Goal: Transaction & Acquisition: Purchase product/service

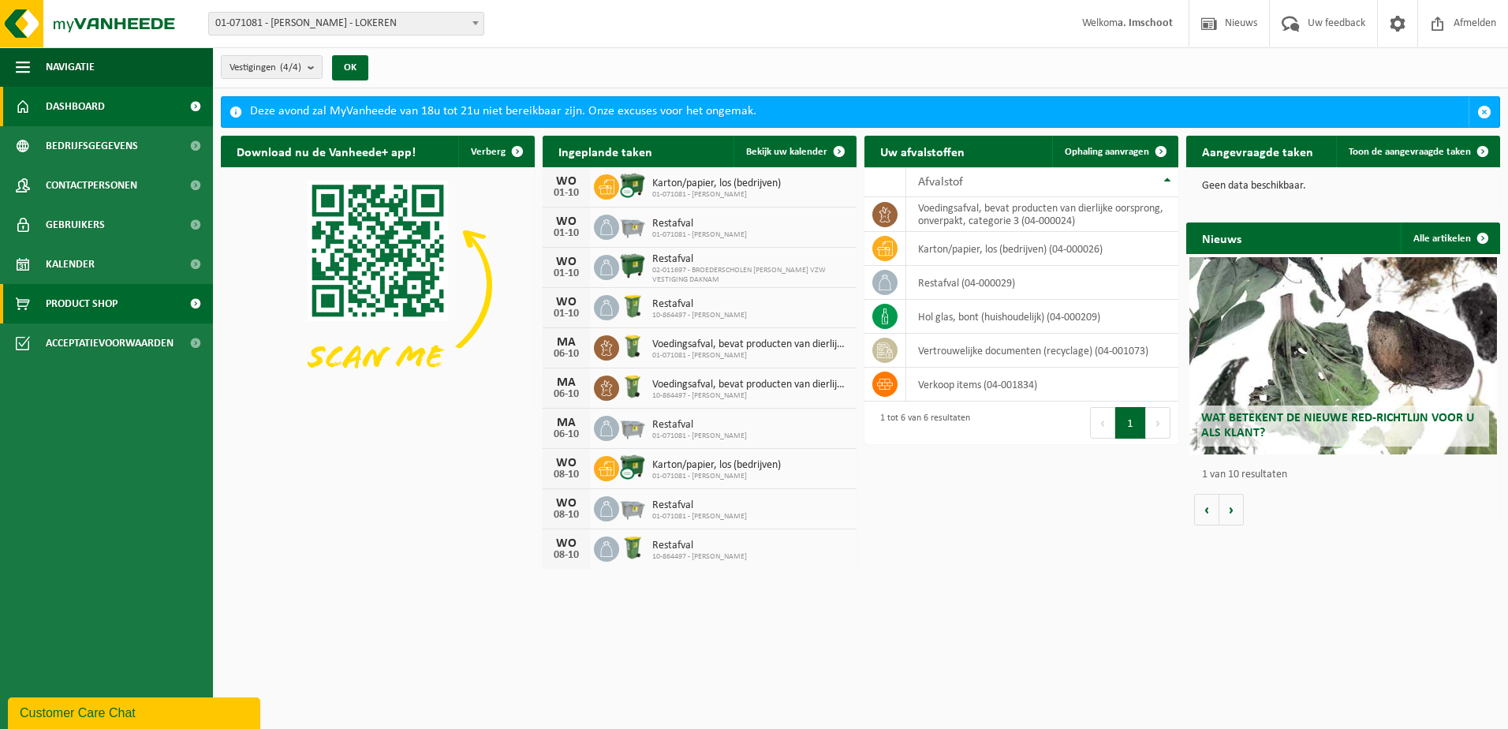
click at [71, 304] on span "Product Shop" at bounding box center [82, 303] width 72 height 39
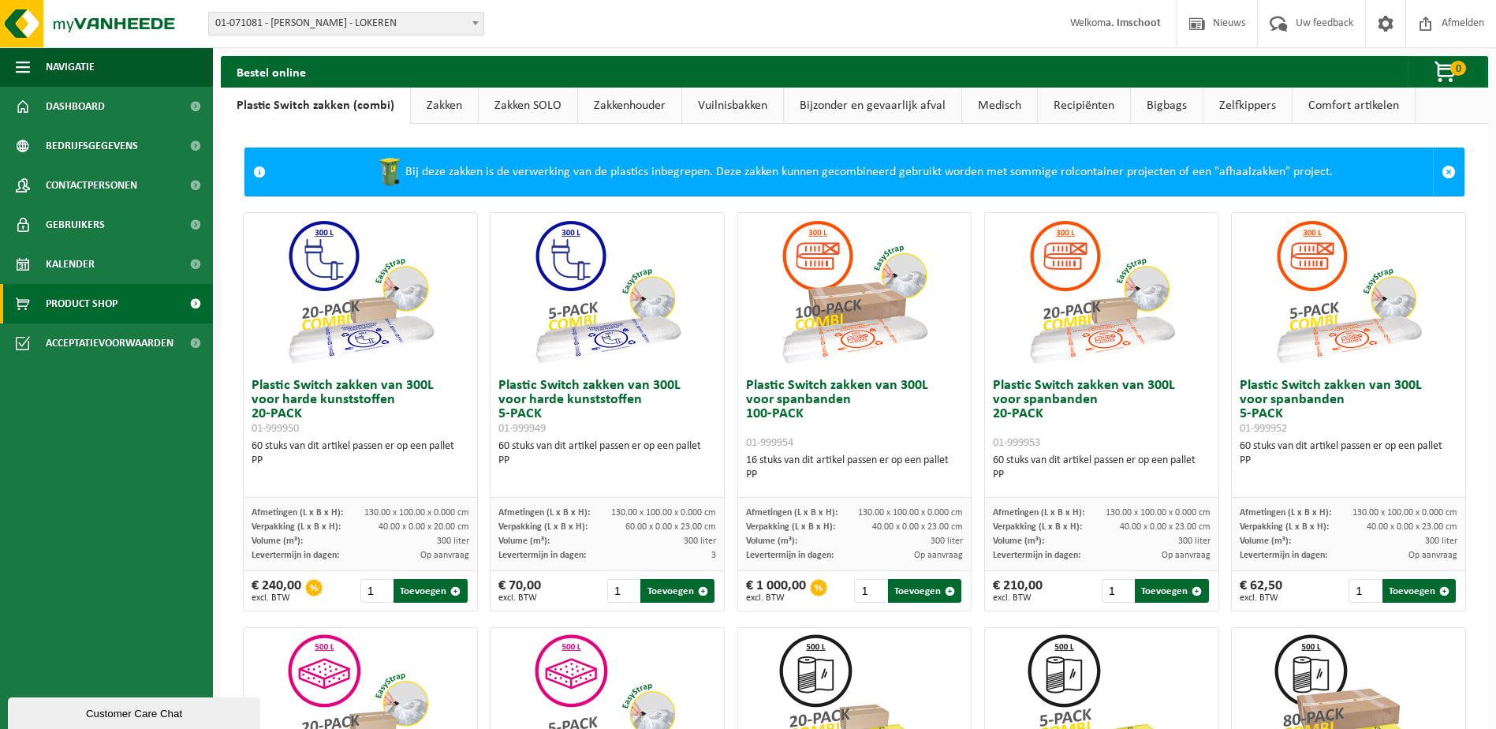
click at [718, 103] on link "Vuilnisbakken" at bounding box center [732, 106] width 101 height 36
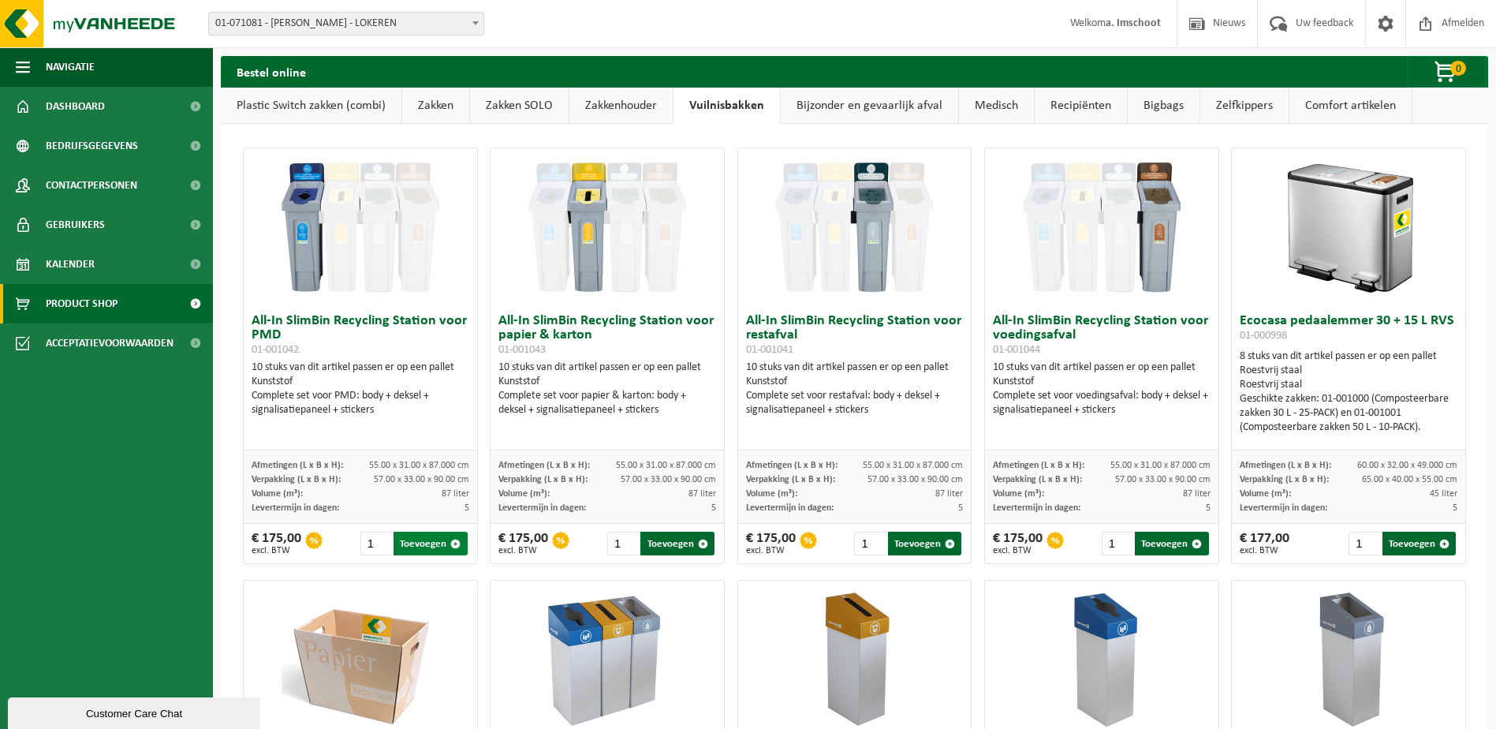
click at [407, 543] on button "Toevoegen" at bounding box center [430, 544] width 73 height 24
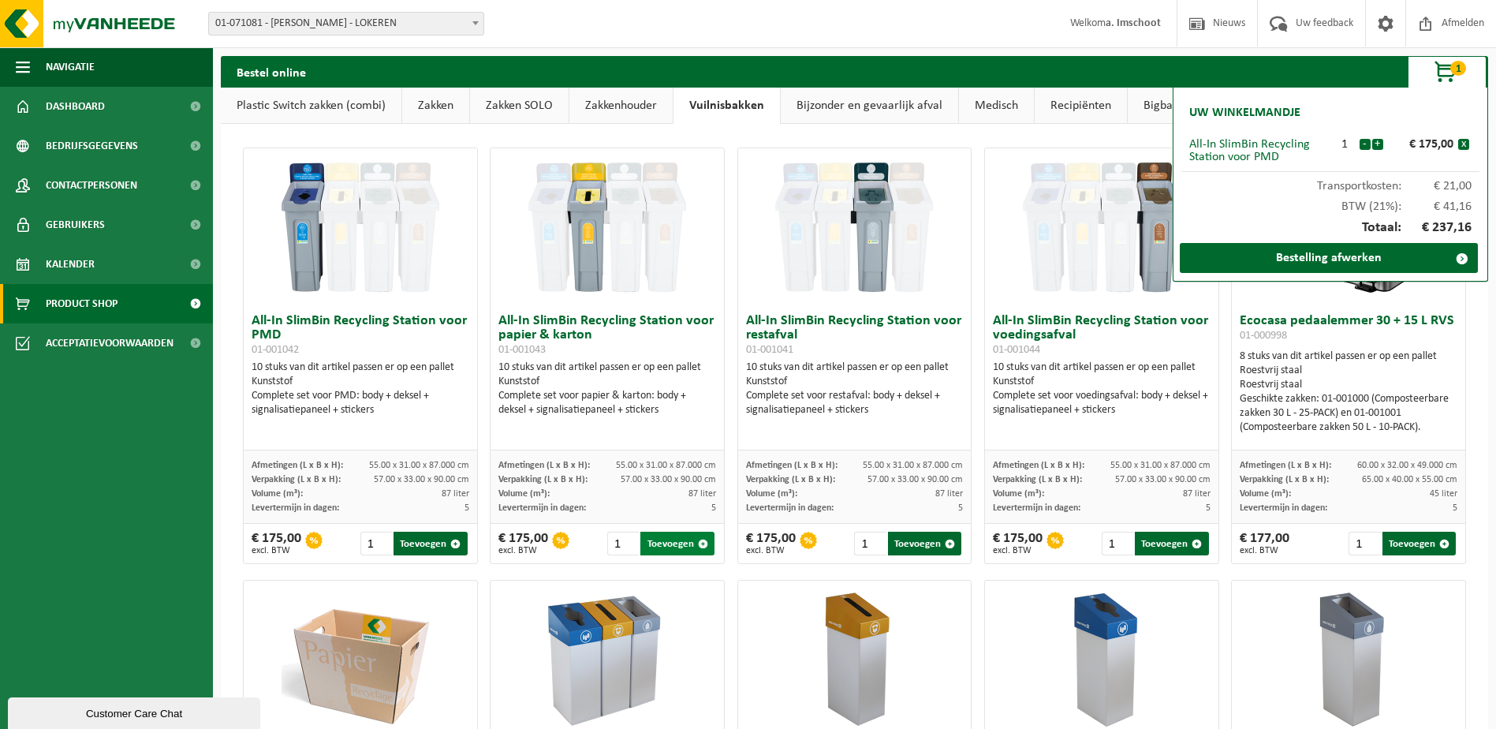
click at [668, 545] on button "Toevoegen" at bounding box center [676, 544] width 73 height 24
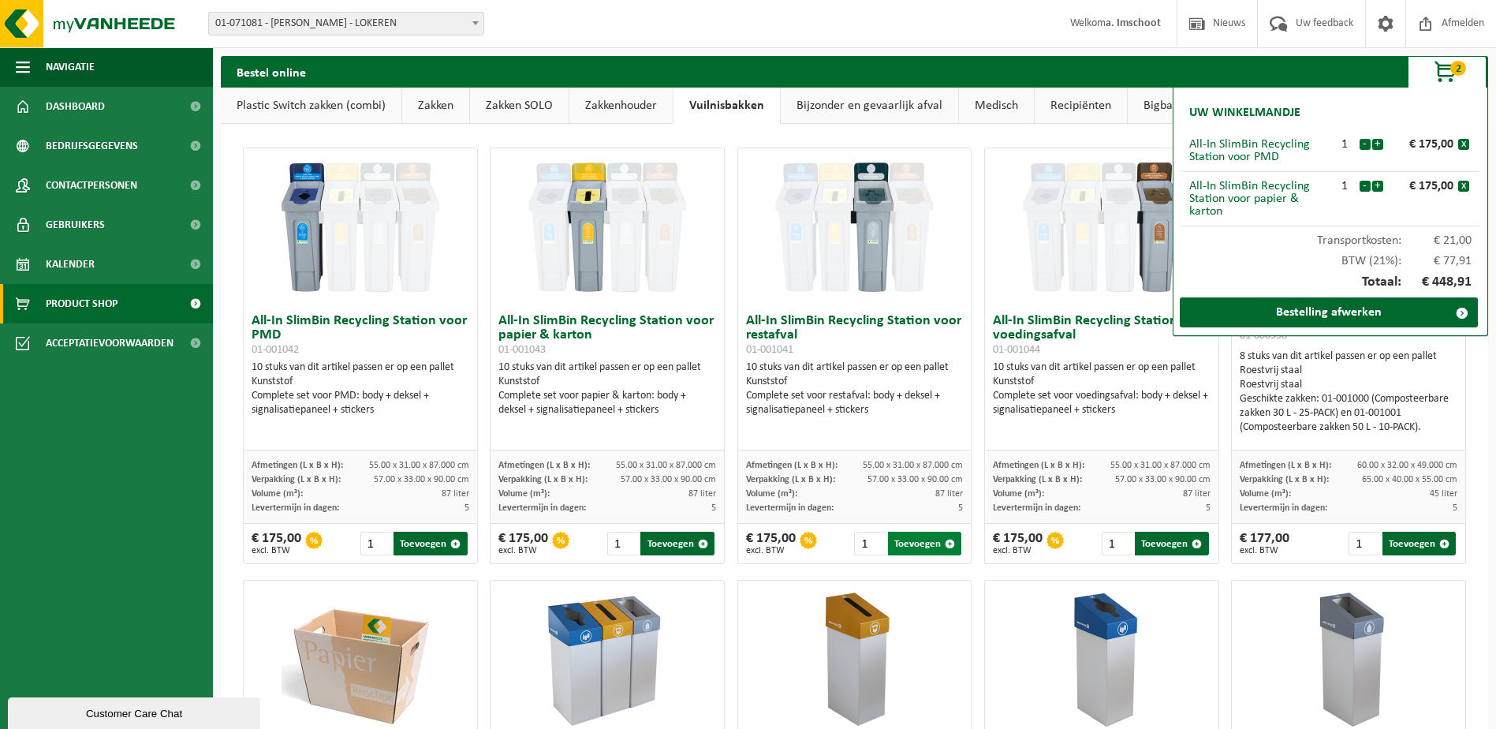
click at [905, 543] on button "Toevoegen" at bounding box center [924, 544] width 73 height 24
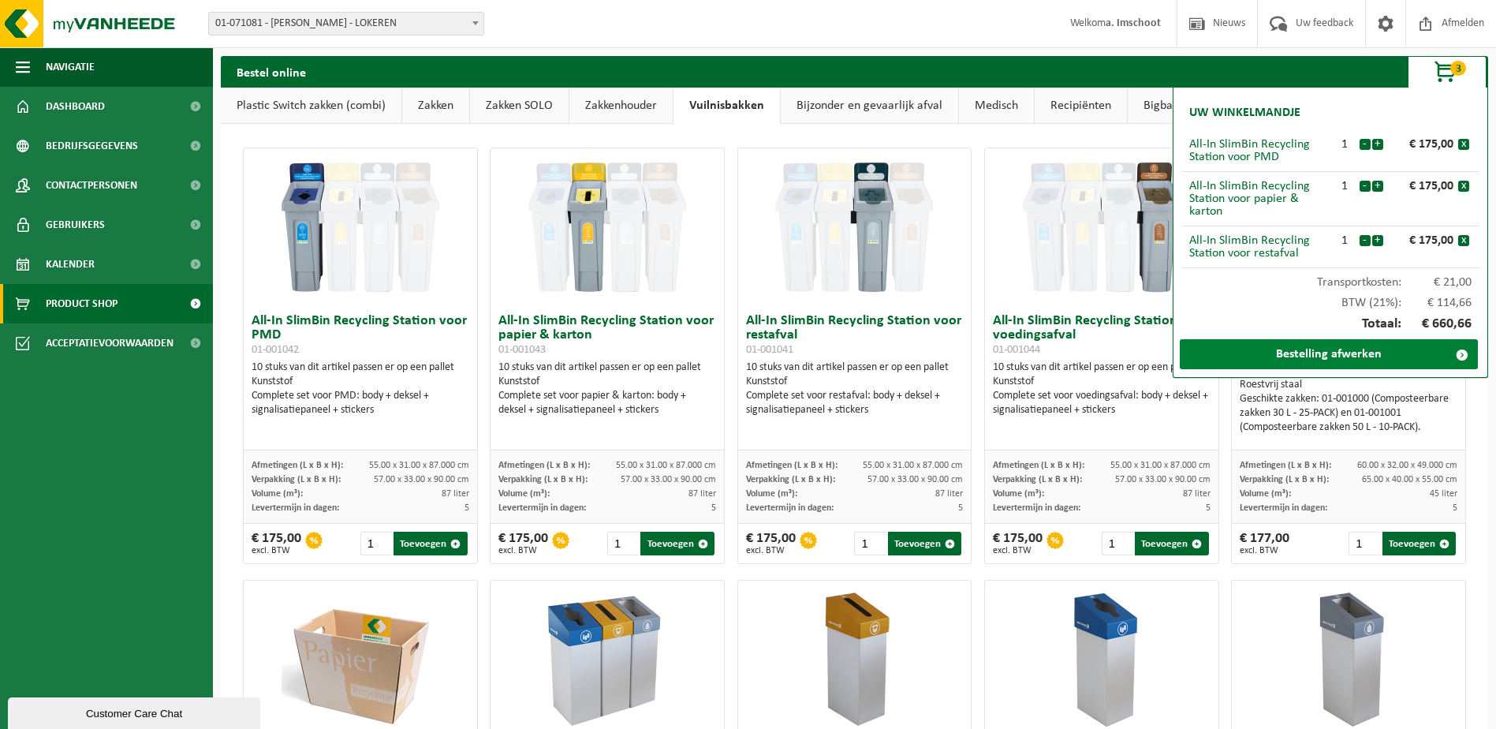
click at [1335, 353] on link "Bestelling afwerken" at bounding box center [1329, 354] width 298 height 30
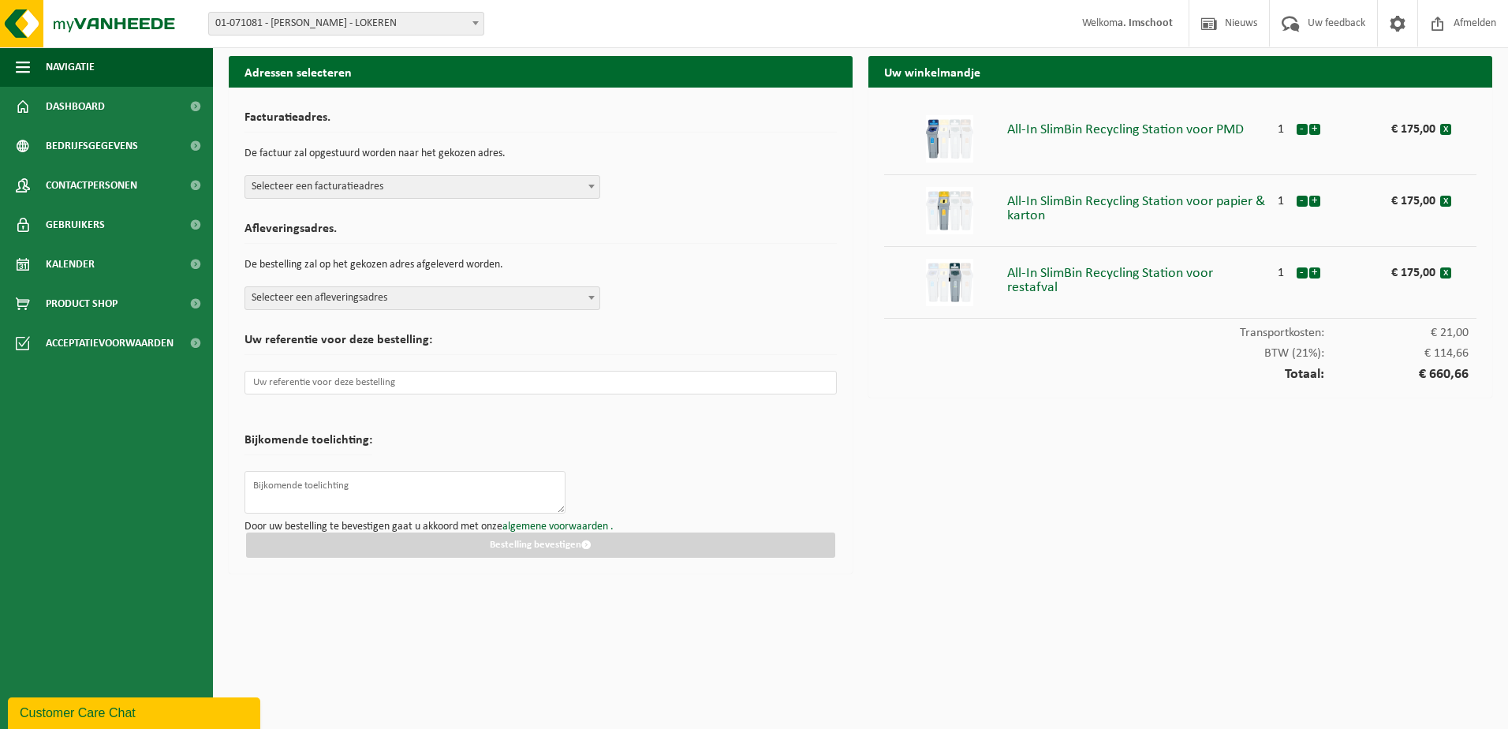
click at [590, 191] on span at bounding box center [592, 186] width 16 height 21
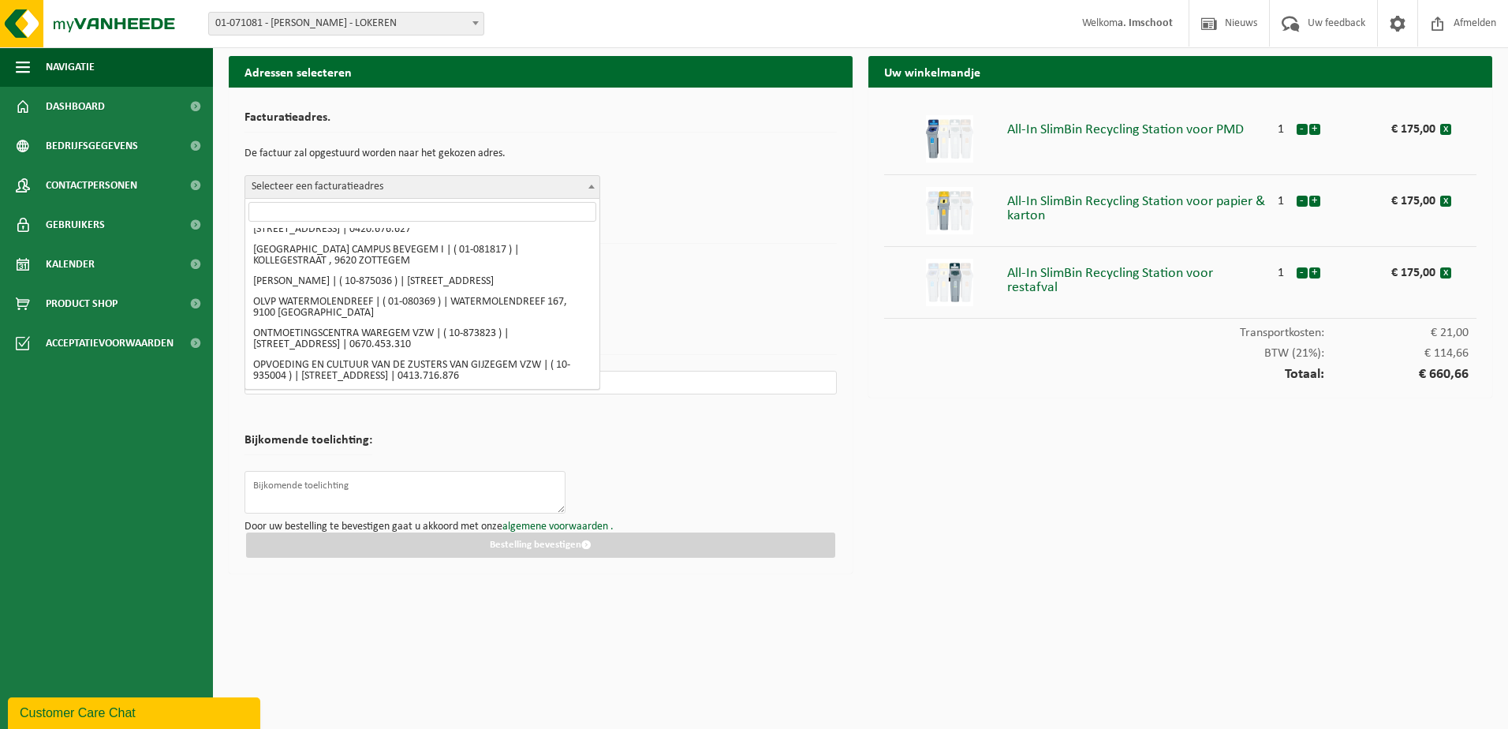
scroll to position [2691, 0]
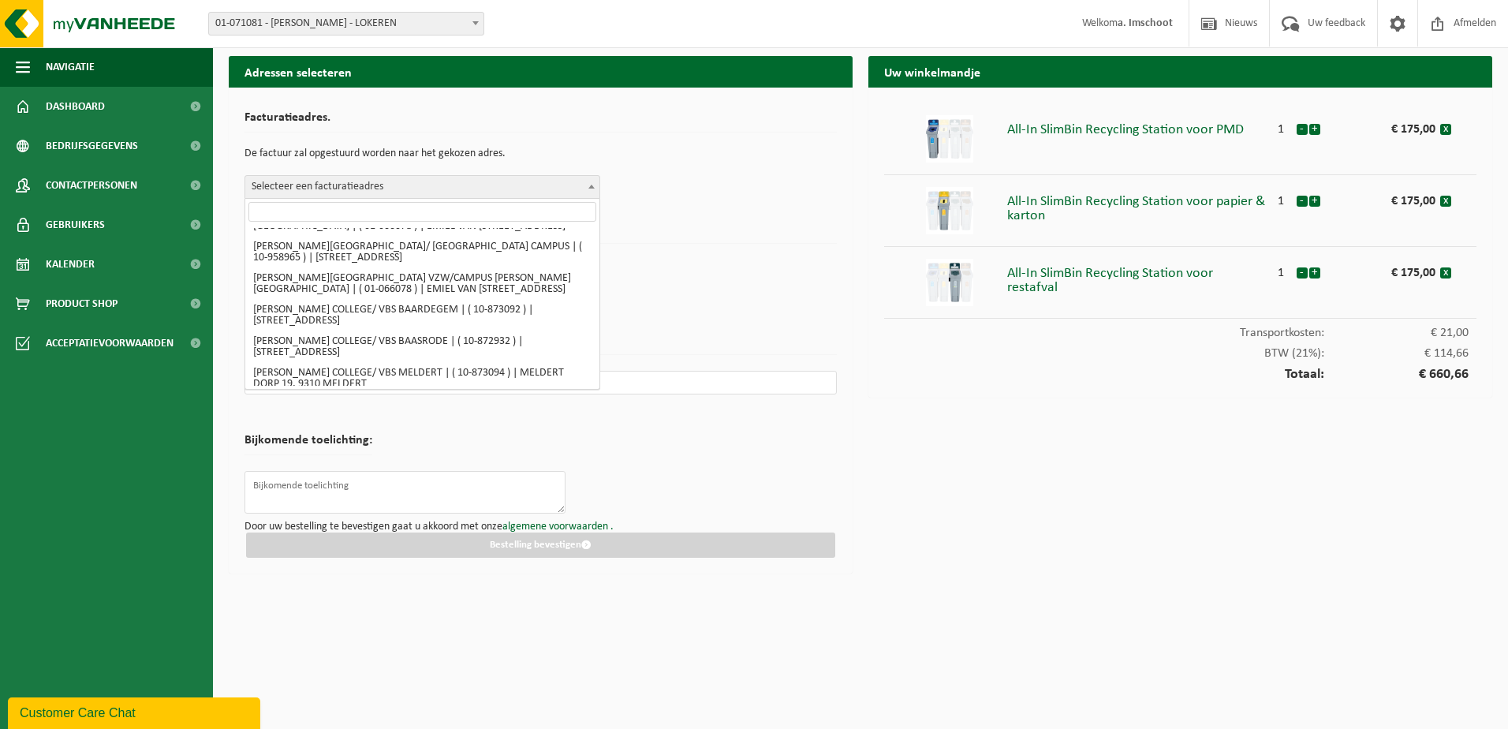
select select "480"
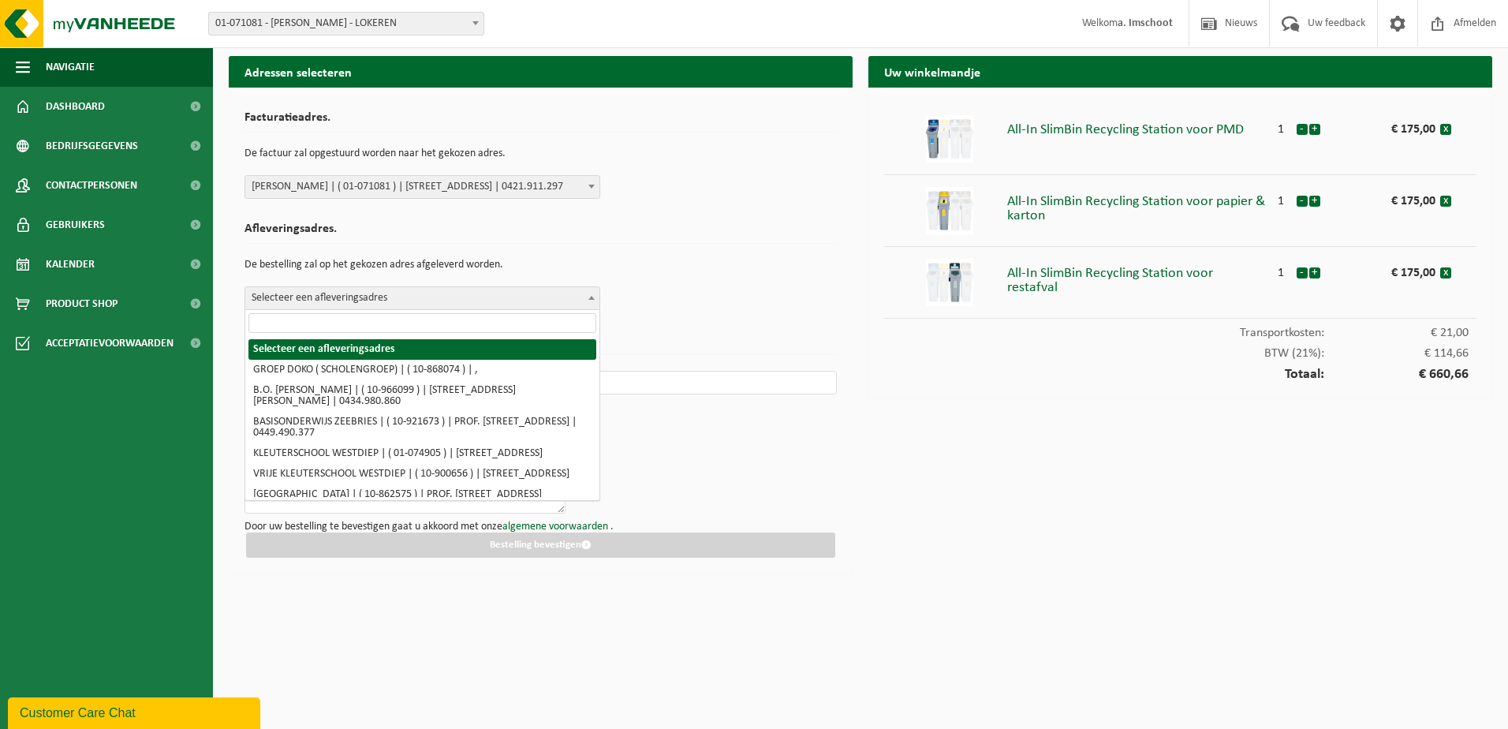
click at [592, 300] on span at bounding box center [592, 297] width 16 height 21
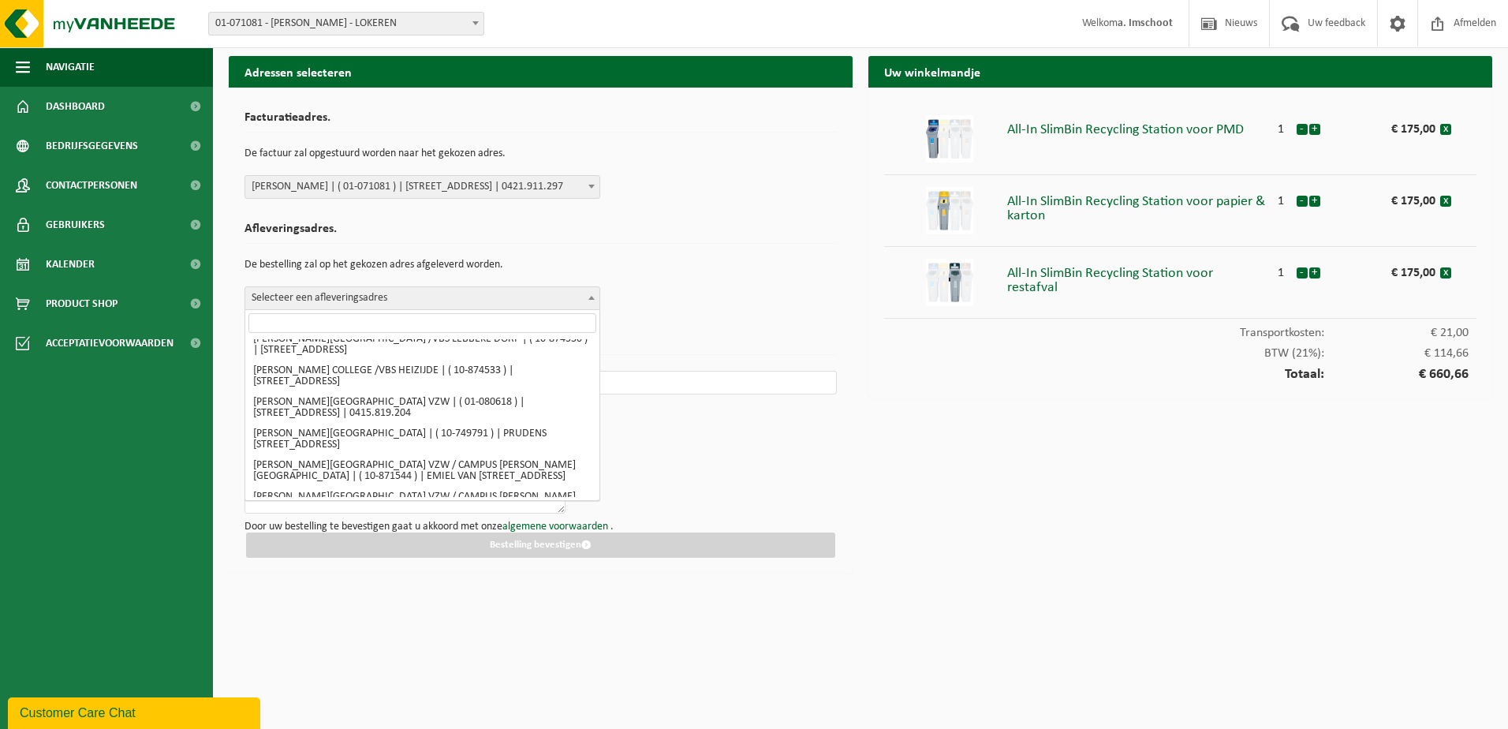
scroll to position [4941, 0]
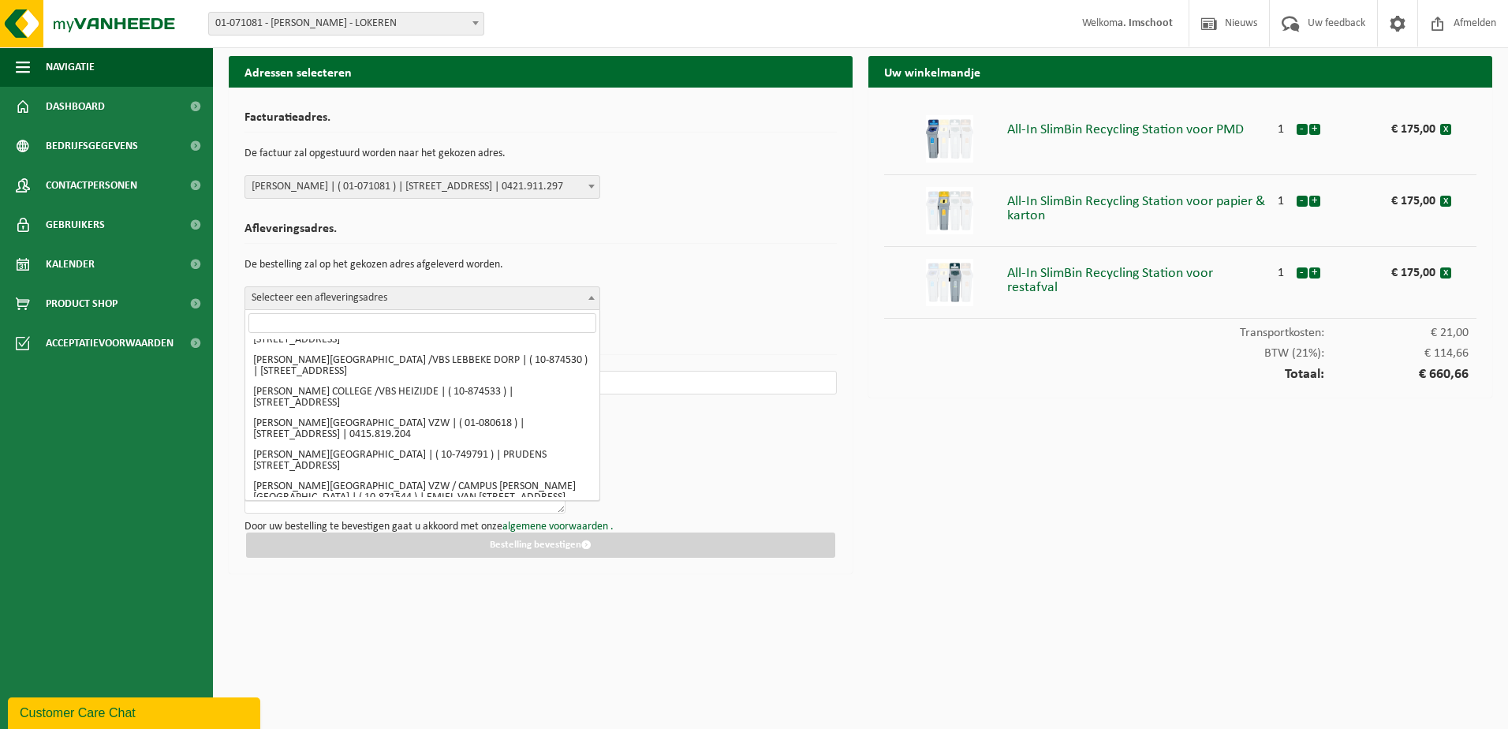
select select "480"
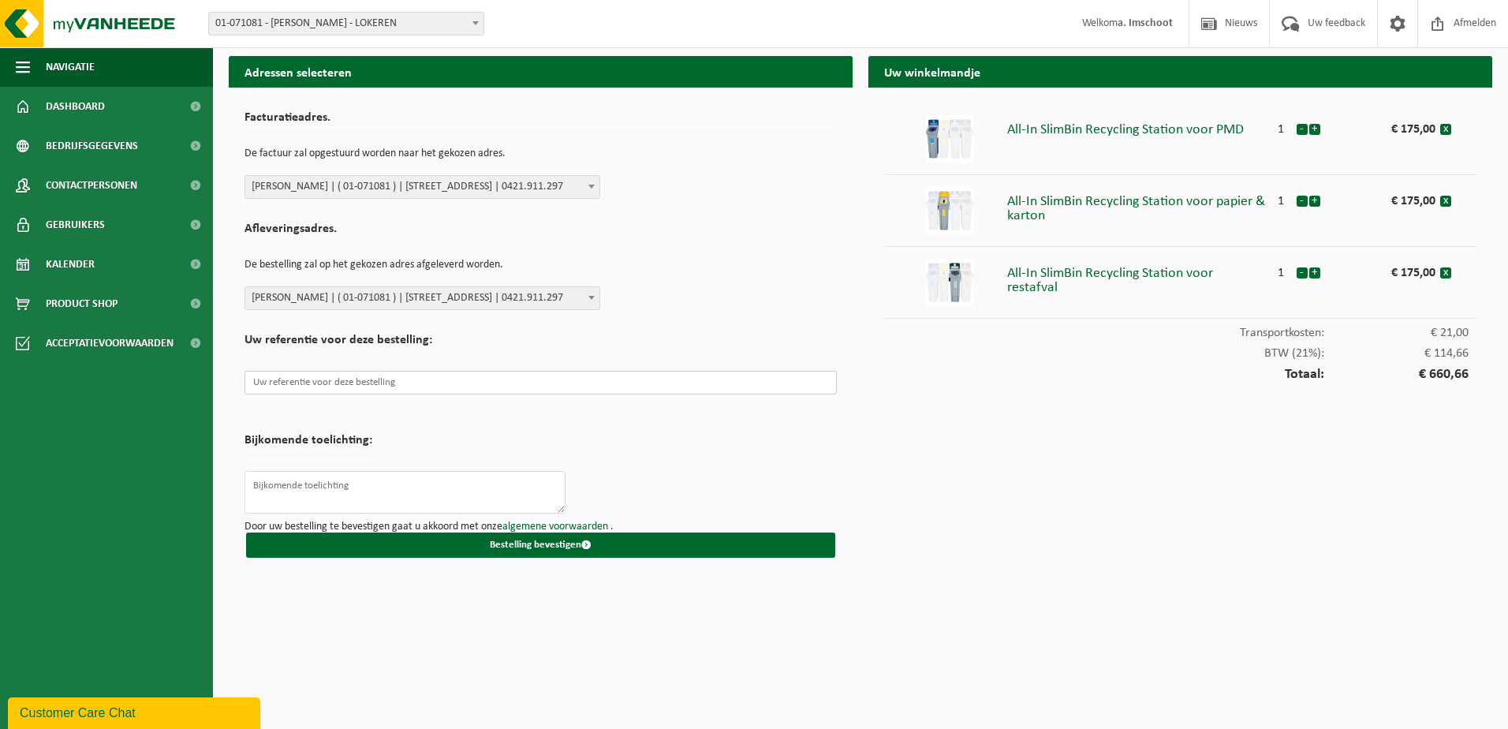
click at [451, 378] on input "text" at bounding box center [540, 383] width 592 height 24
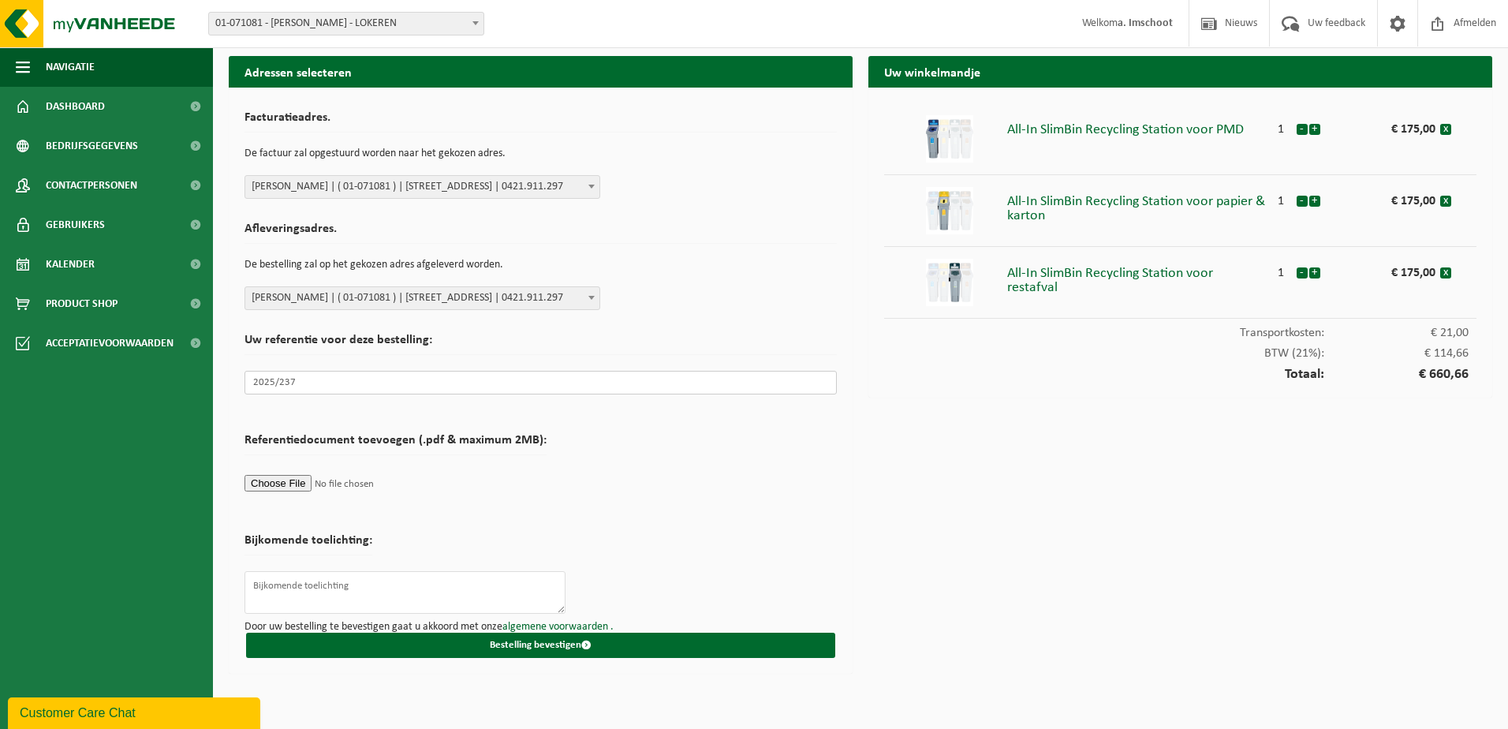
type input "2025/237"
click at [1014, 518] on div "Uw winkelmandje All-In SlimBin Recycling Station voor PMD 1 - + € 175,00 x All-…" at bounding box center [1180, 368] width 640 height 625
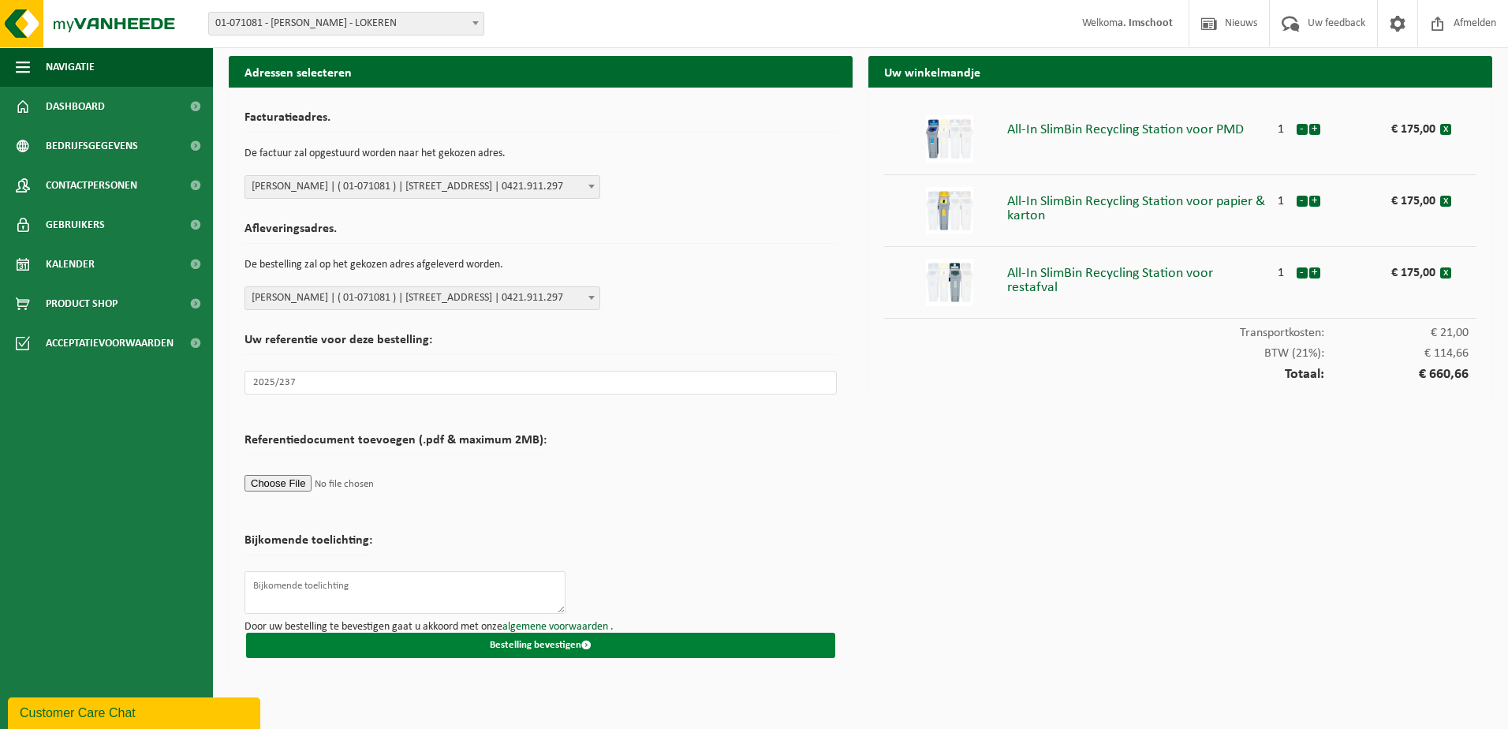
click at [525, 644] on button "Bestelling bevestigen" at bounding box center [540, 644] width 589 height 25
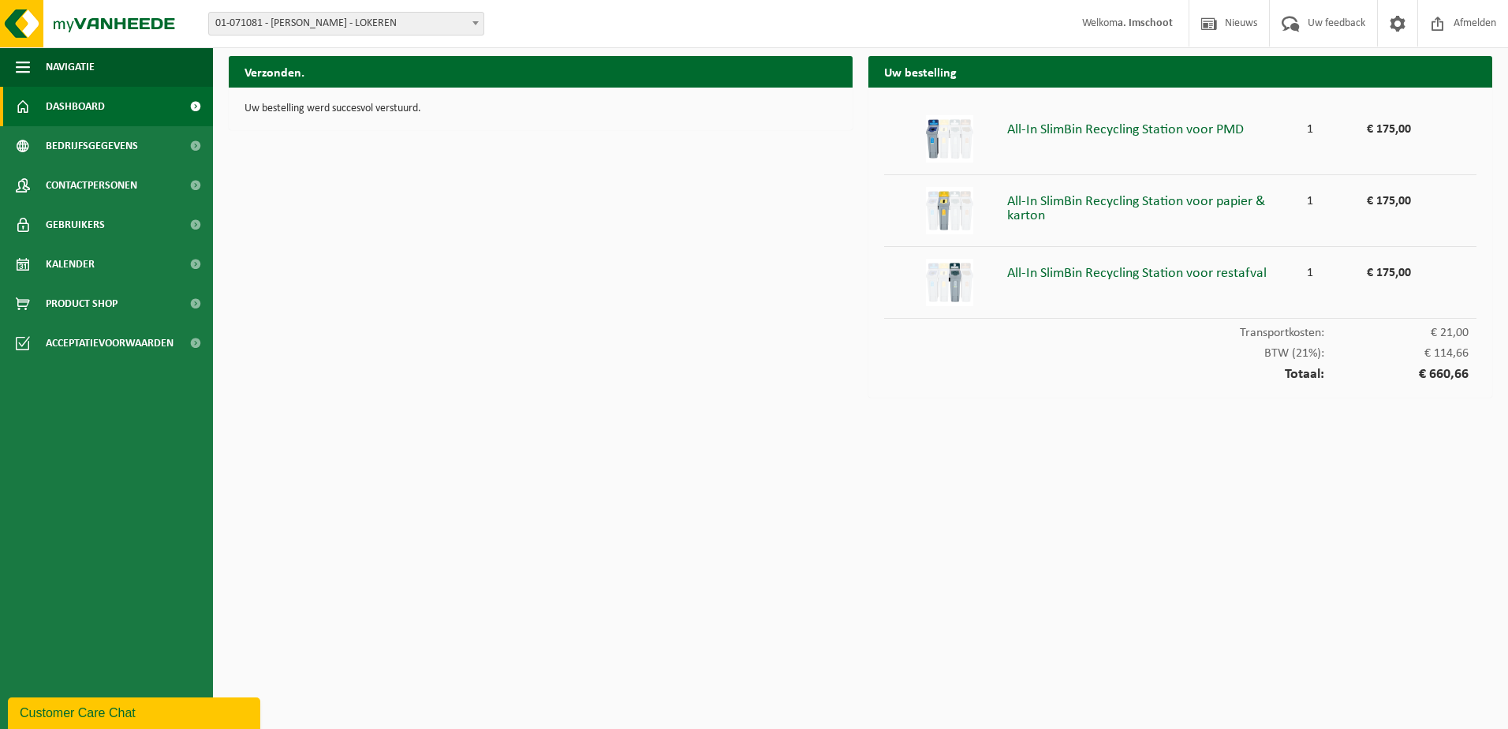
click at [84, 103] on span "Dashboard" at bounding box center [75, 106] width 59 height 39
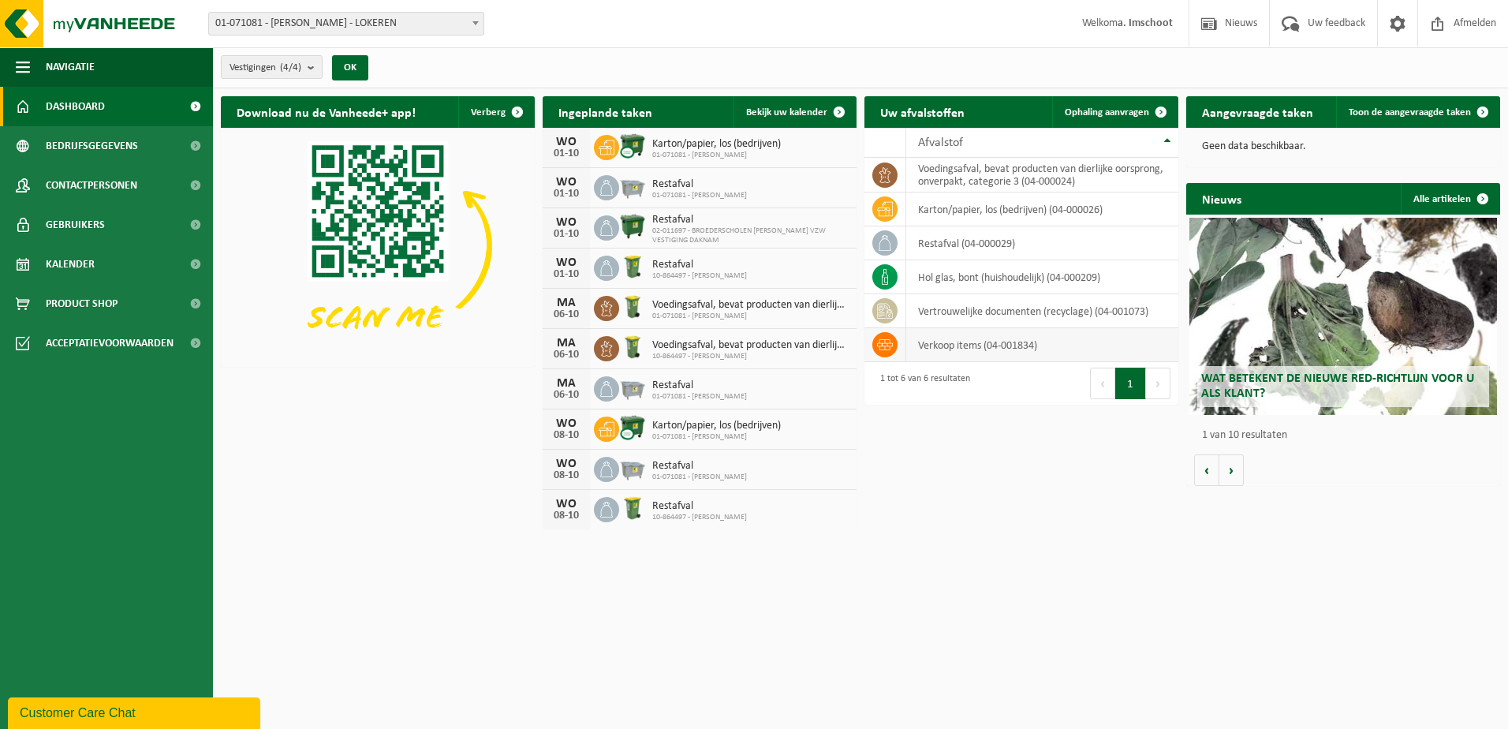
click at [982, 353] on td "verkoop items (04-001834)" at bounding box center [1042, 345] width 272 height 34
